Goal: Navigation & Orientation: Find specific page/section

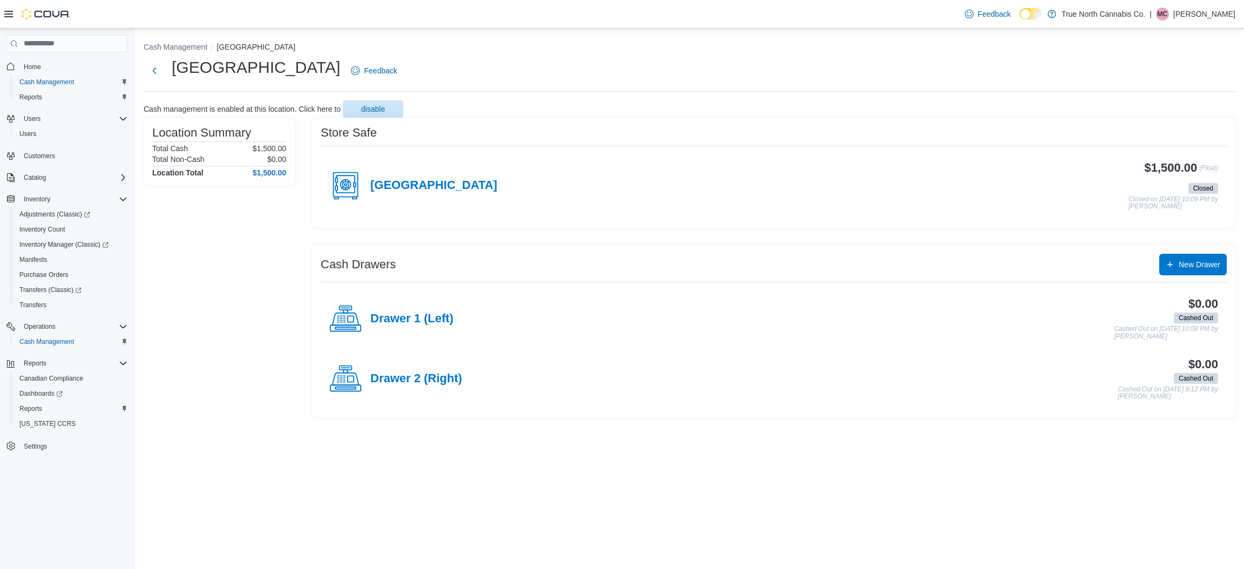
click at [620, 13] on p "[PERSON_NAME]" at bounding box center [1204, 14] width 62 height 13
click at [620, 104] on span "Sign Out" at bounding box center [1165, 107] width 29 height 11
